Goal: Find contact information: Find contact information

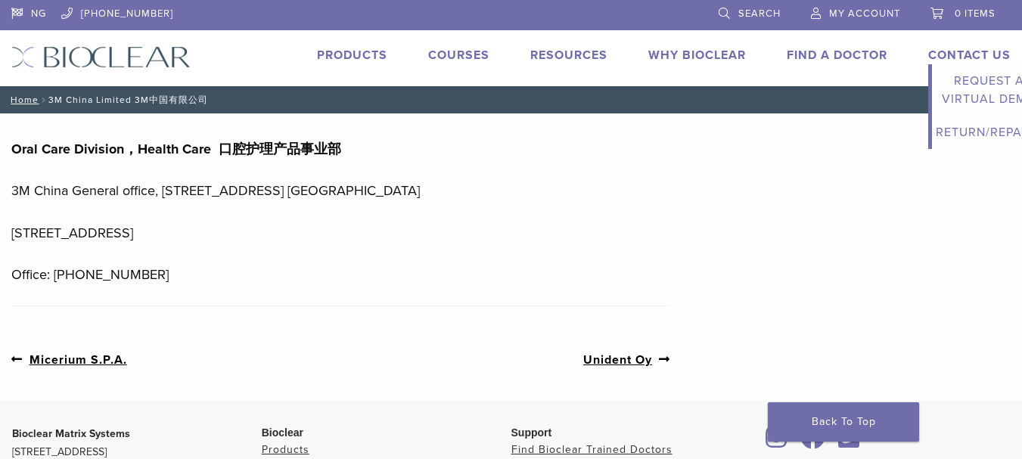
click at [944, 56] on link "Contact Us" at bounding box center [970, 55] width 82 height 15
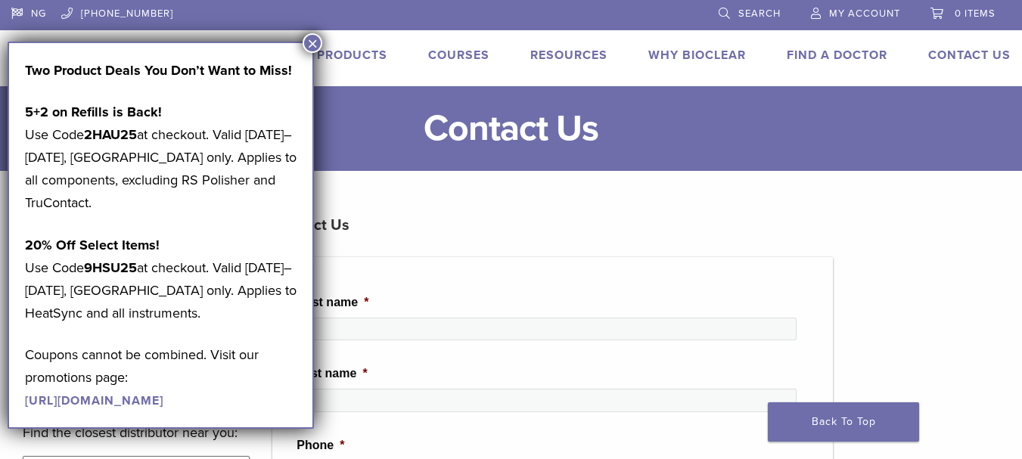
click at [683, 459] on li "Phone *" at bounding box center [553, 466] width 512 height 59
drag, startPoint x: 460, startPoint y: 186, endPoint x: 640, endPoint y: 148, distance: 183.5
click at [354, 57] on link "Products" at bounding box center [352, 55] width 70 height 15
click at [315, 43] on button "×" at bounding box center [313, 43] width 20 height 20
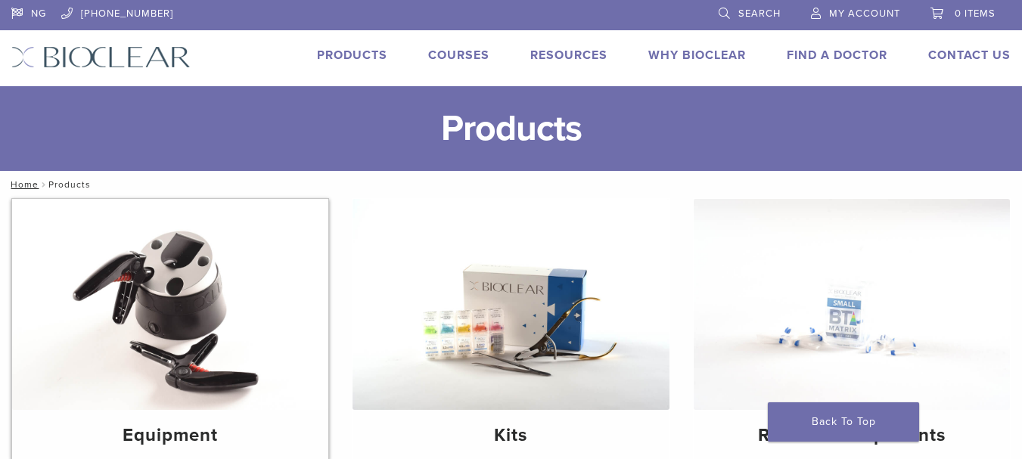
scroll to position [151, 0]
